Goal: Information Seeking & Learning: Learn about a topic

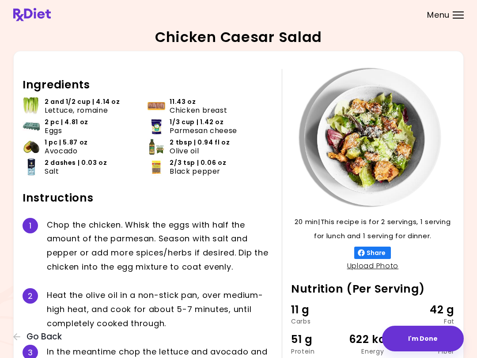
scroll to position [10, 0]
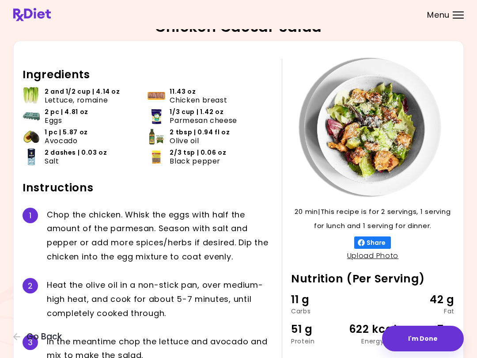
click at [468, 350] on div "Chicken Caesar Salad 20 min 20 min | This recipe is for 2 servings, 1 serving f…" at bounding box center [238, 225] width 477 height 470
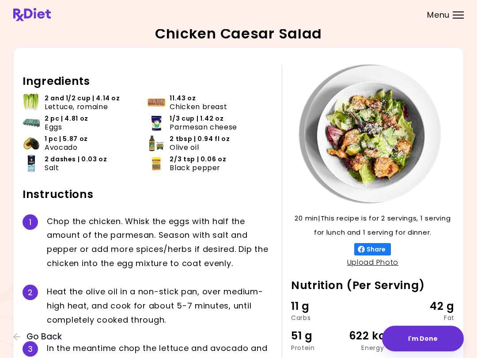
scroll to position [0, 0]
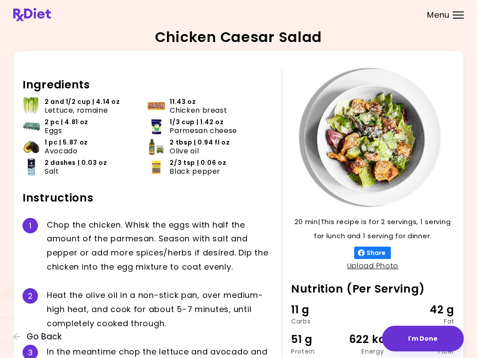
click at [69, 355] on div "I n t h e m e a n t i m e c h o p t h e l e t t u c e a n d a v o c a d o a n d…" at bounding box center [160, 358] width 226 height 28
click at [23, 336] on button "Go Back" at bounding box center [39, 337] width 53 height 10
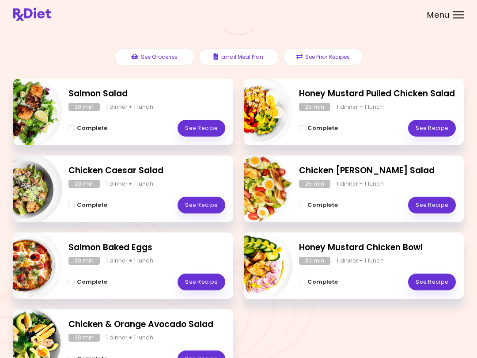
scroll to position [89, 0]
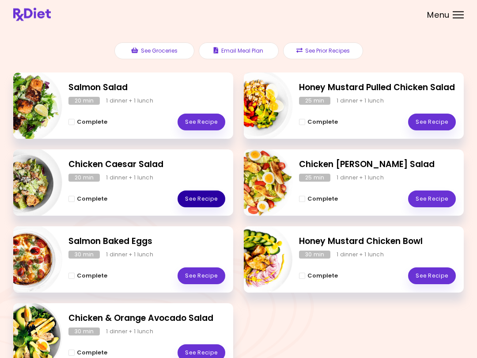
click at [208, 194] on link "See Recipe" at bounding box center [202, 199] width 48 height 17
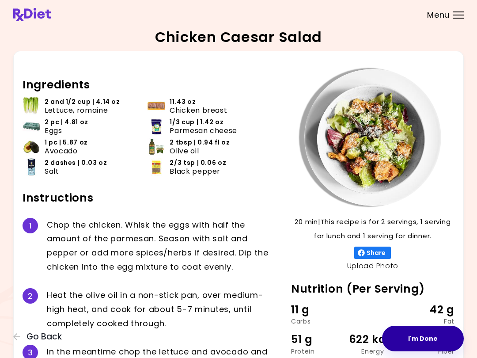
click at [428, 333] on button "I'm Done" at bounding box center [423, 338] width 82 height 26
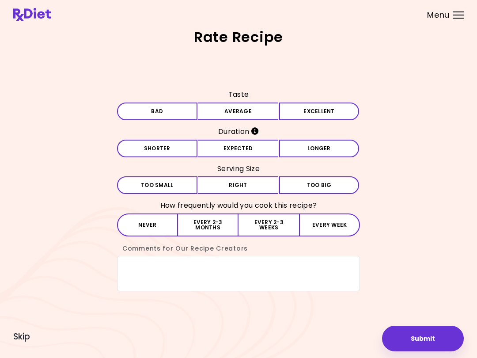
click at [249, 106] on button "Average" at bounding box center [238, 111] width 80 height 18
click at [257, 149] on button "Expected" at bounding box center [238, 149] width 80 height 18
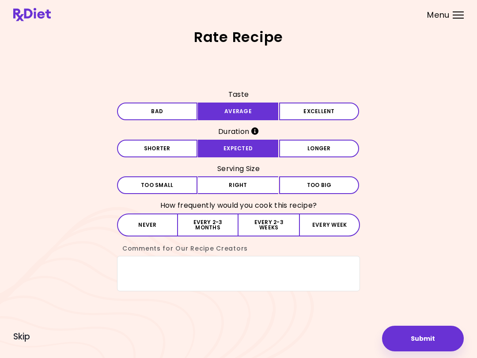
click at [251, 189] on button "Right" at bounding box center [238, 185] width 80 height 18
click at [215, 229] on button "Every 2-3 months" at bounding box center [208, 224] width 60 height 23
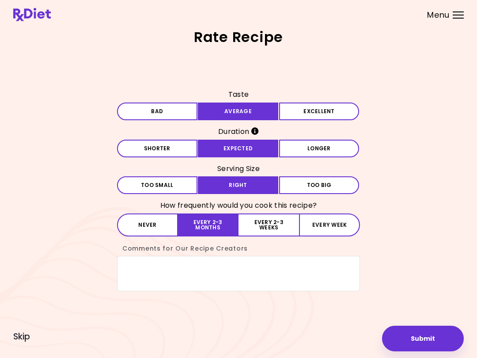
click at [438, 336] on button "Submit" at bounding box center [423, 338] width 82 height 26
click at [420, 333] on button "Saving ..." at bounding box center [423, 338] width 82 height 26
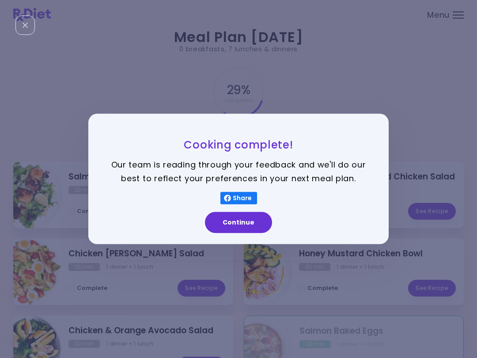
click at [249, 219] on button "Continue" at bounding box center [238, 222] width 67 height 21
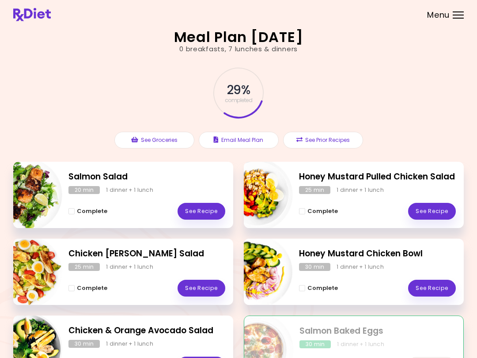
click at [332, 135] on button "See Prior Recipes" at bounding box center [323, 140] width 80 height 17
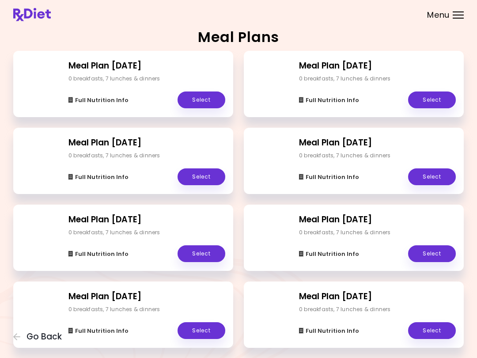
click at [427, 96] on link "Select" at bounding box center [432, 99] width 48 height 17
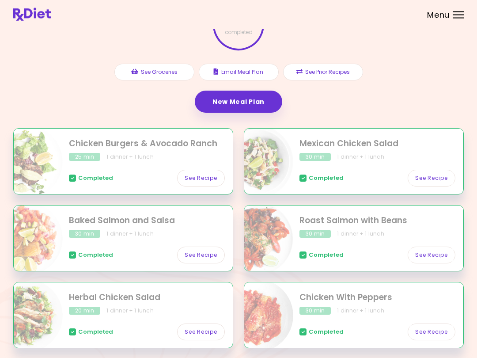
scroll to position [68, 0]
click at [330, 71] on button "See Prior Recipes" at bounding box center [323, 72] width 80 height 17
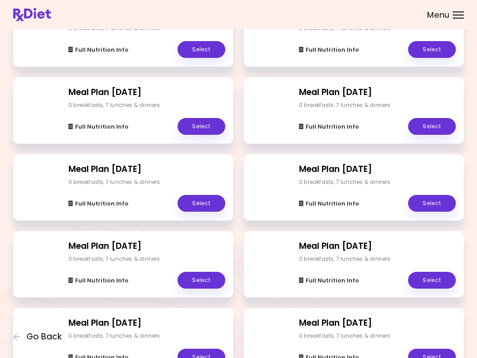
scroll to position [665, 0]
click at [205, 275] on link "Select" at bounding box center [202, 280] width 48 height 17
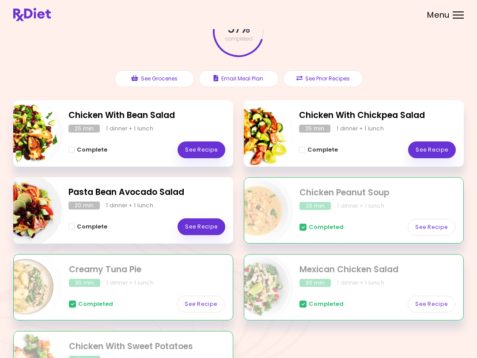
scroll to position [65, 0]
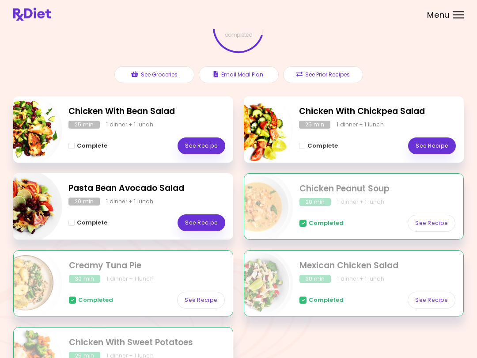
click at [333, 74] on button "See Prior Recipes" at bounding box center [323, 75] width 80 height 17
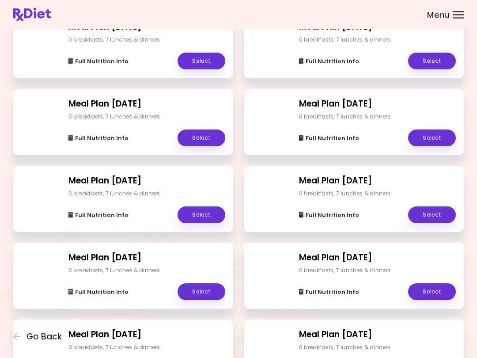
scroll to position [654, 0]
click at [434, 215] on link "Select" at bounding box center [432, 214] width 48 height 17
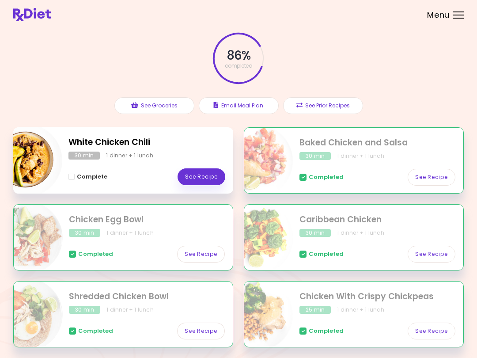
scroll to position [36, 0]
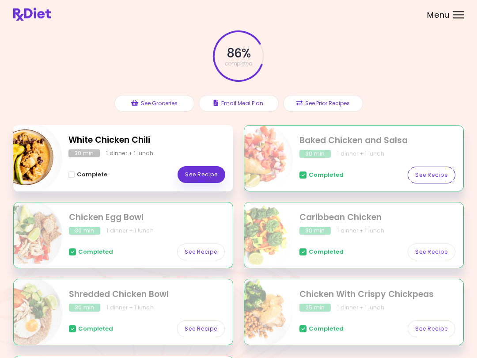
click at [433, 171] on link "See Recipe" at bounding box center [432, 175] width 48 height 17
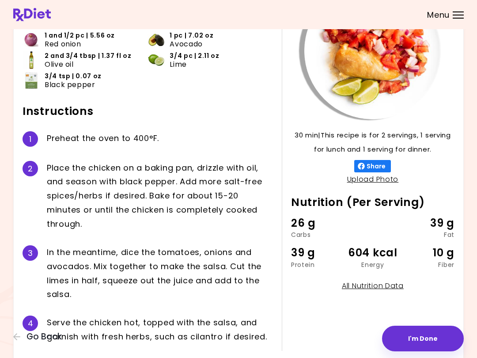
scroll to position [87, 0]
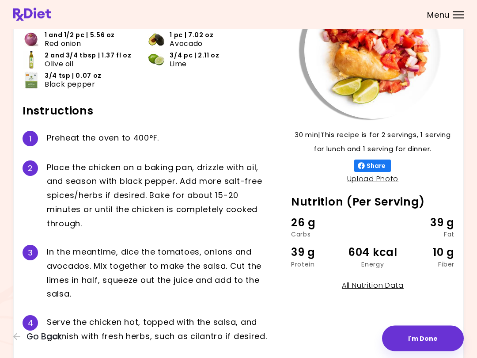
click at [378, 283] on link "All Nutrition Data" at bounding box center [373, 285] width 62 height 10
select select "*"
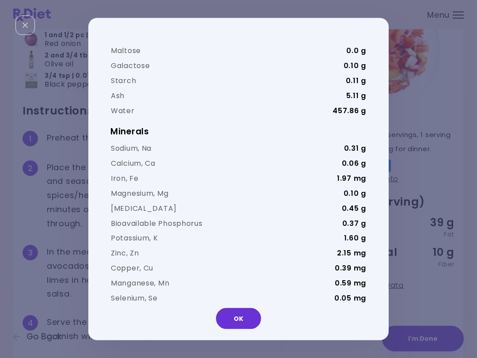
scroll to position [284, 0]
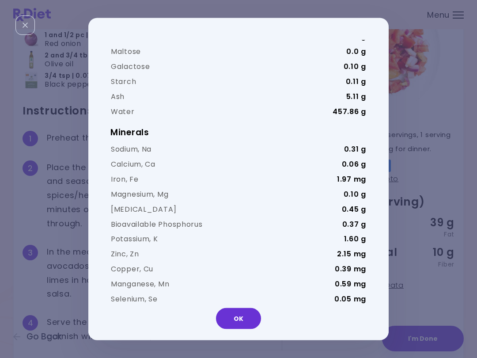
click at [242, 306] on td "[MEDICAL_DATA]" at bounding box center [204, 313] width 189 height 15
click at [242, 309] on button "OK" at bounding box center [238, 318] width 45 height 21
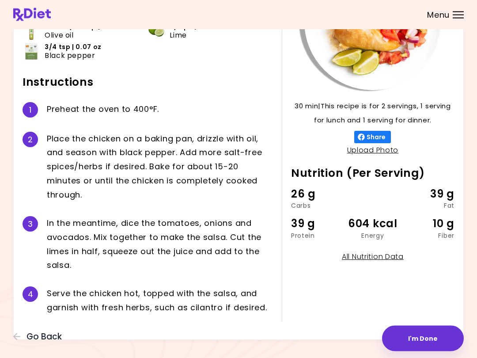
scroll to position [116, 0]
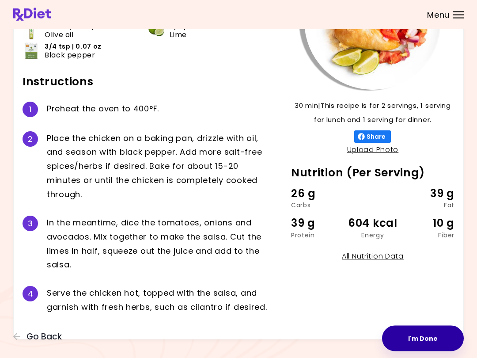
click at [424, 333] on button "I'm Done" at bounding box center [423, 338] width 82 height 26
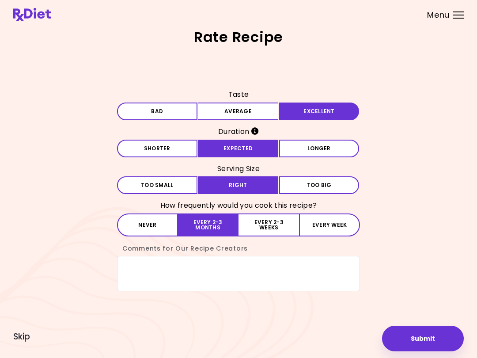
click at [432, 328] on button "Submit" at bounding box center [423, 338] width 82 height 26
click at [283, 355] on div "Rate Recipe Taste Bad Average Excellent Duration Shorter Expected Longer Servin…" at bounding box center [238, 179] width 477 height 358
click at [421, 335] on span "Saving ..." at bounding box center [423, 338] width 28 height 6
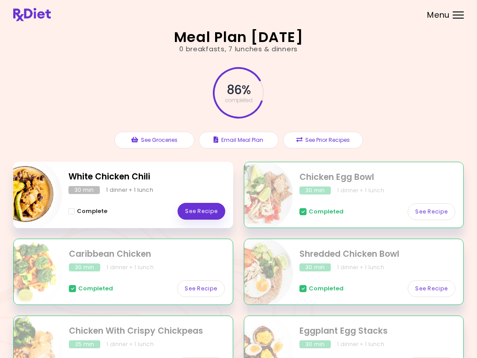
click at [255, 216] on img "Info - Chicken Egg Bowl" at bounding box center [256, 195] width 73 height 73
select select "*"
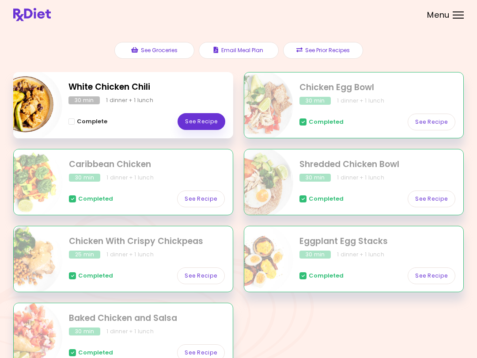
scroll to position [95, 0]
